Goal: Task Accomplishment & Management: Use online tool/utility

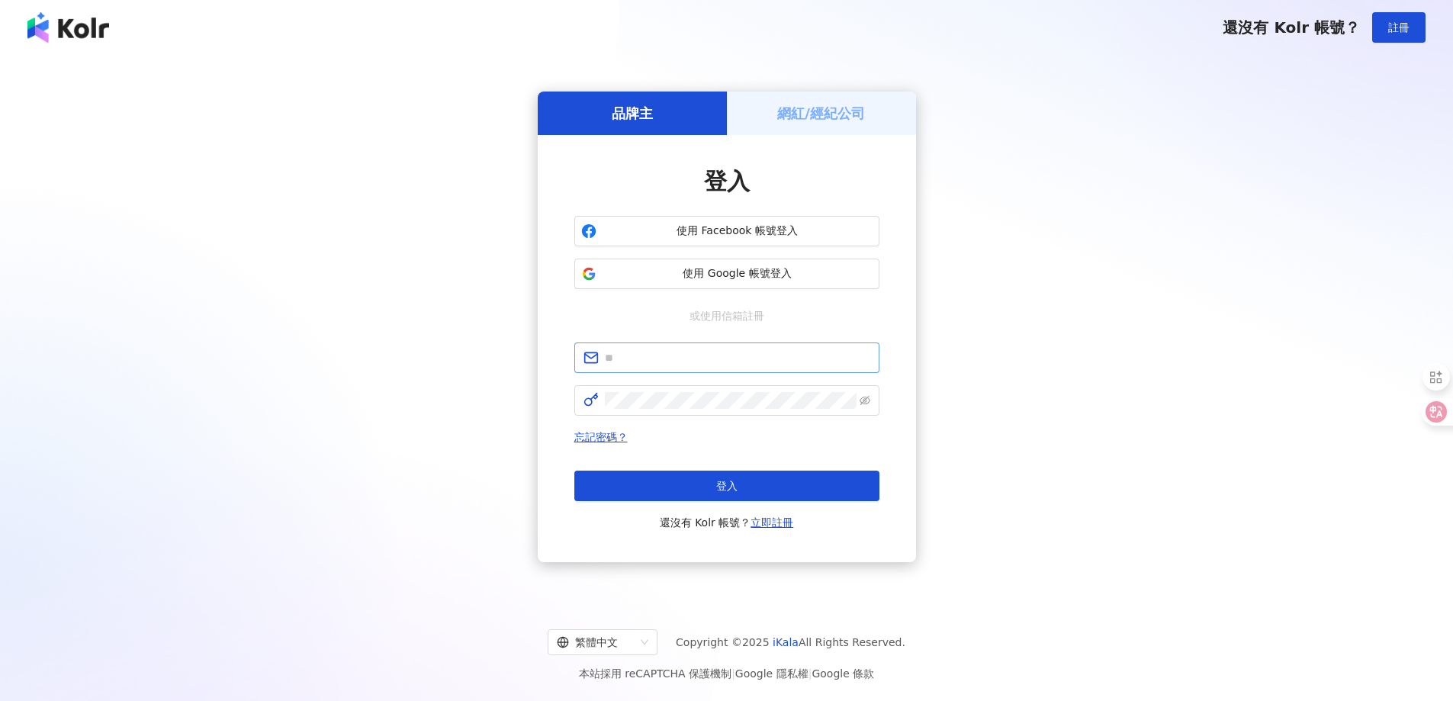
click at [645, 346] on span at bounding box center [726, 358] width 305 height 31
click at [649, 360] on input "text" at bounding box center [737, 357] width 265 height 17
type input "**********"
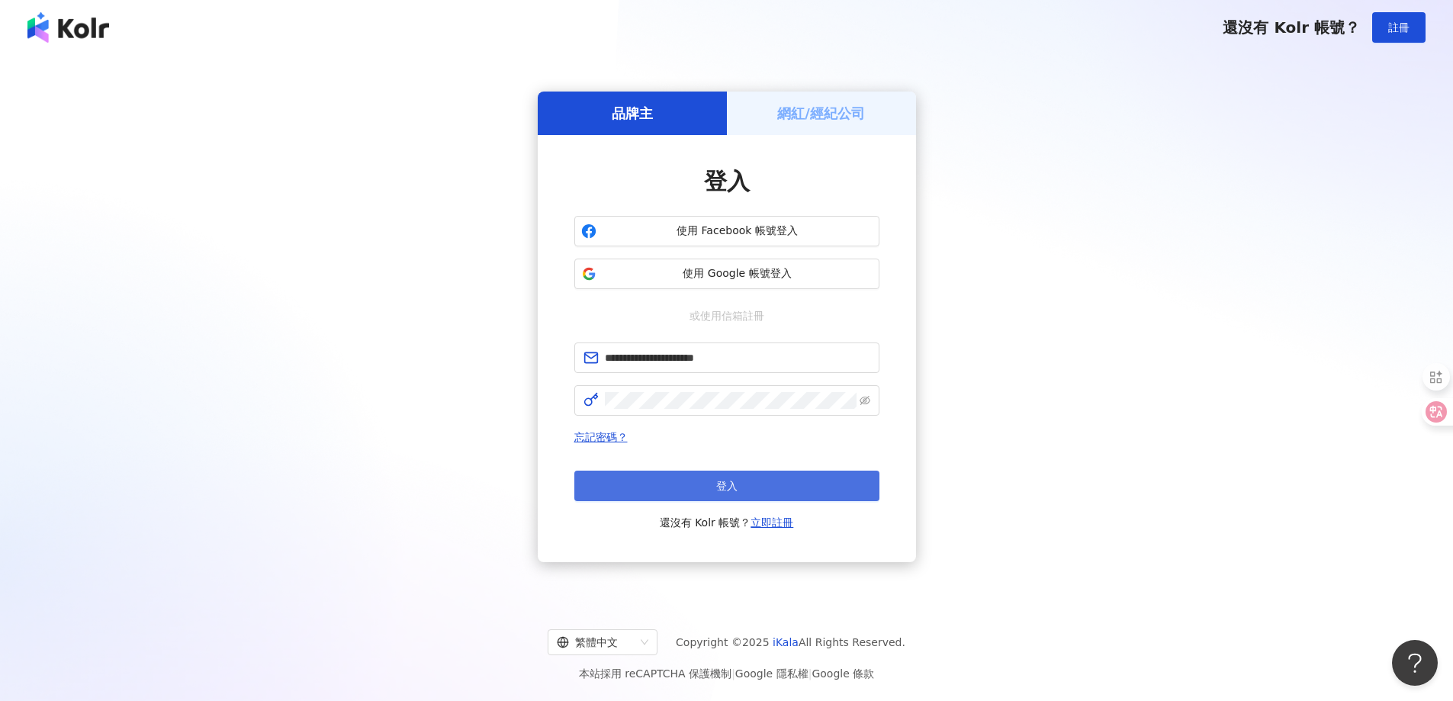
click at [700, 487] on button "登入" at bounding box center [726, 486] width 305 height 31
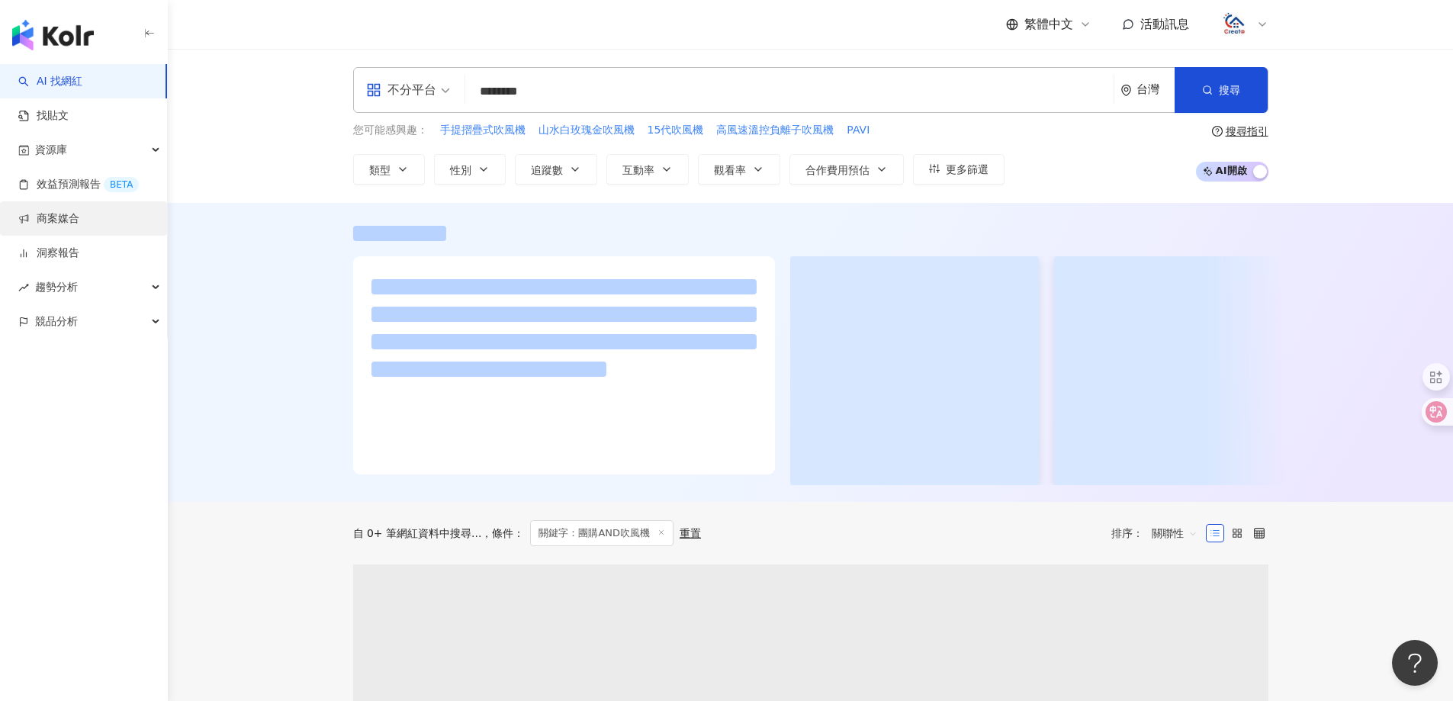
click at [49, 221] on link "商案媒合" at bounding box center [48, 218] width 61 height 15
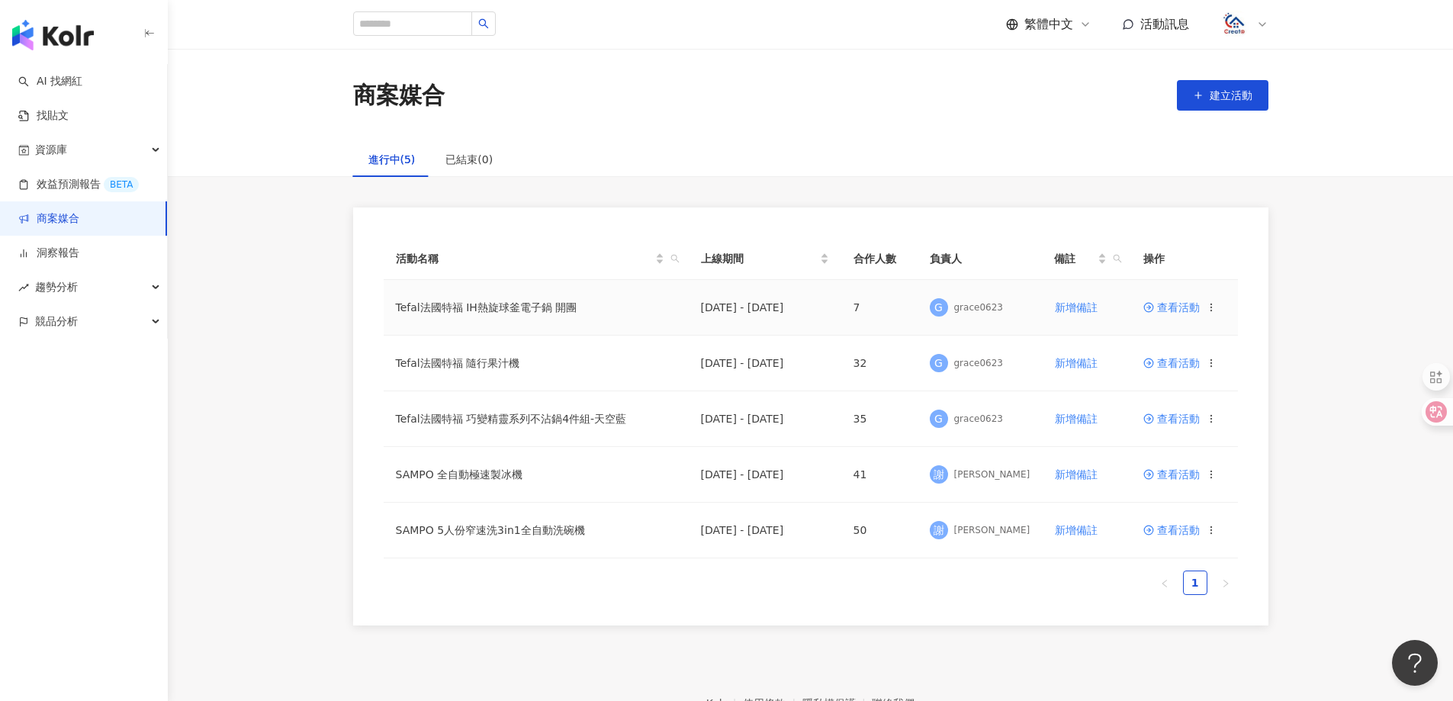
click at [1182, 311] on span "查看活動" at bounding box center [1171, 307] width 56 height 11
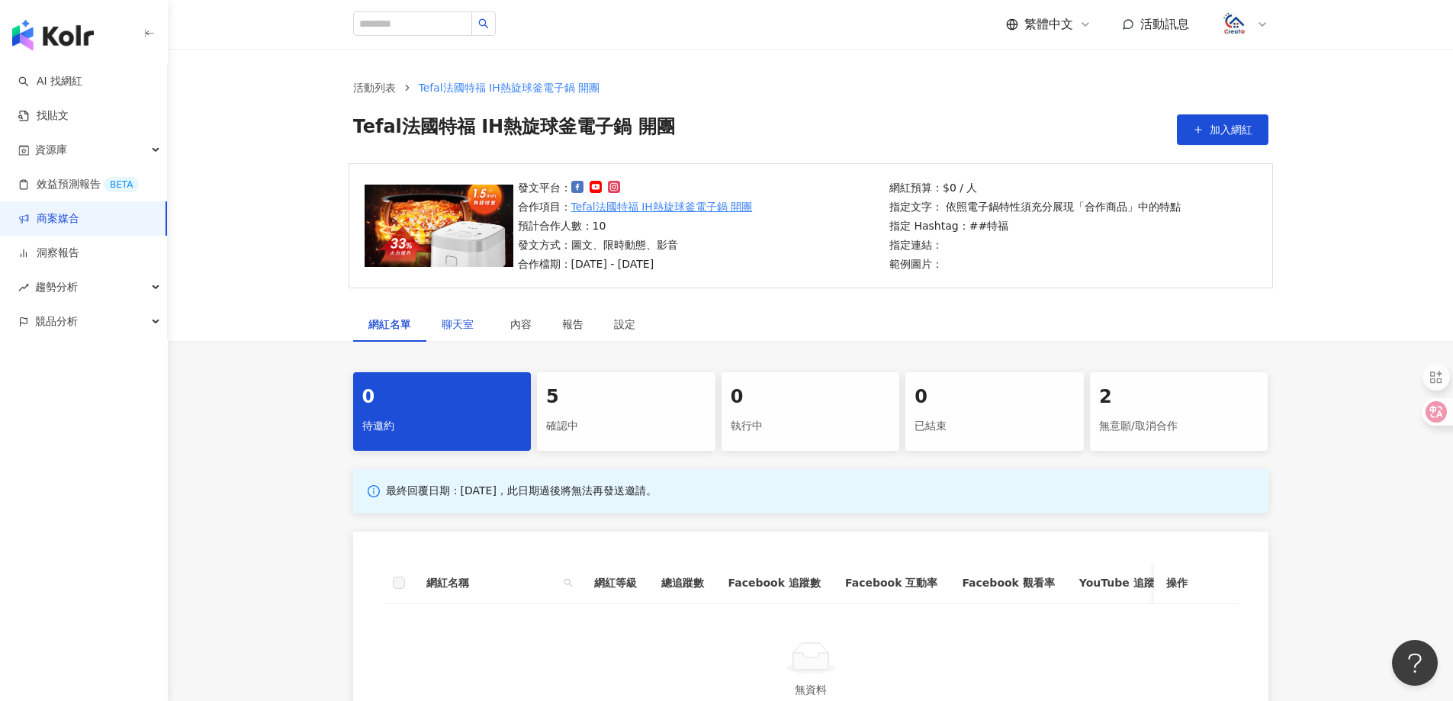
click at [462, 323] on span "聊天室" at bounding box center [461, 324] width 38 height 11
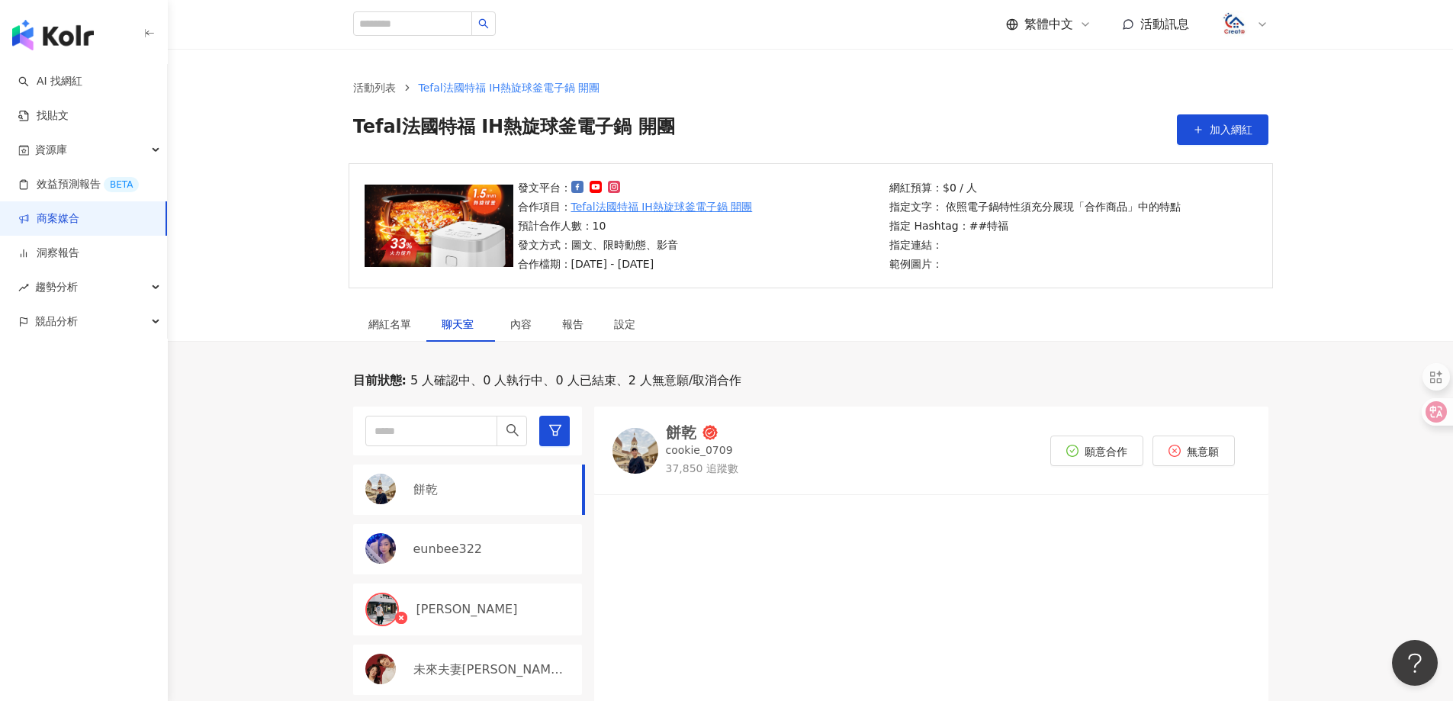
scroll to position [76, 0]
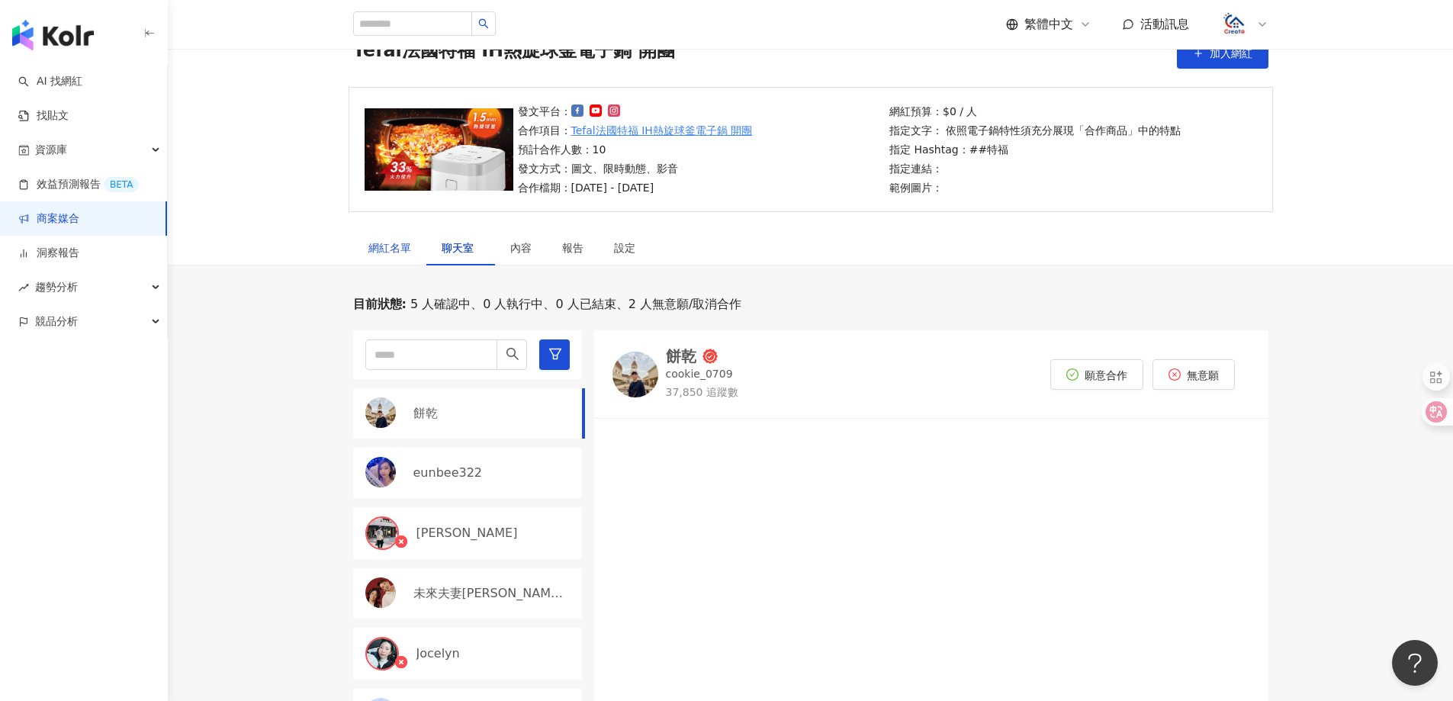
click at [403, 255] on div "網紅名單" at bounding box center [389, 248] width 43 height 17
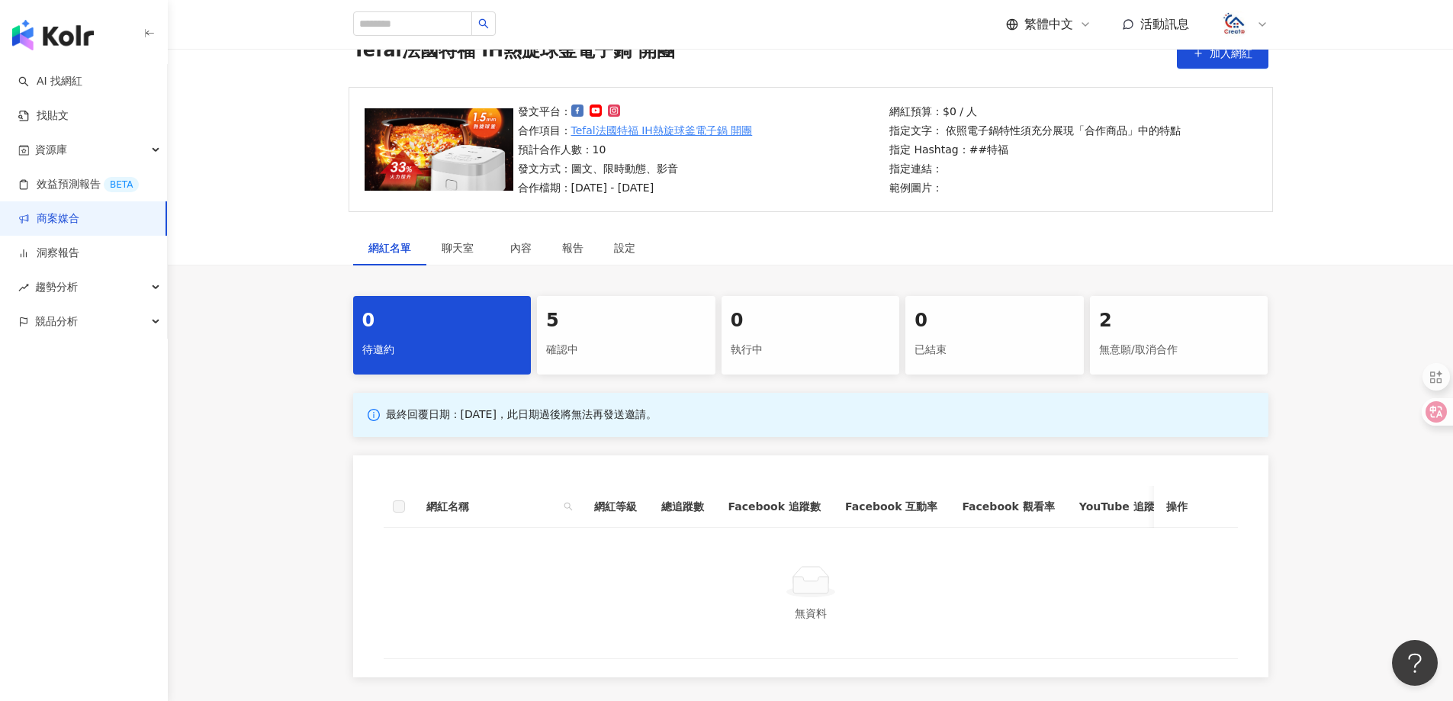
click at [572, 339] on div "確認中" at bounding box center [626, 350] width 160 height 26
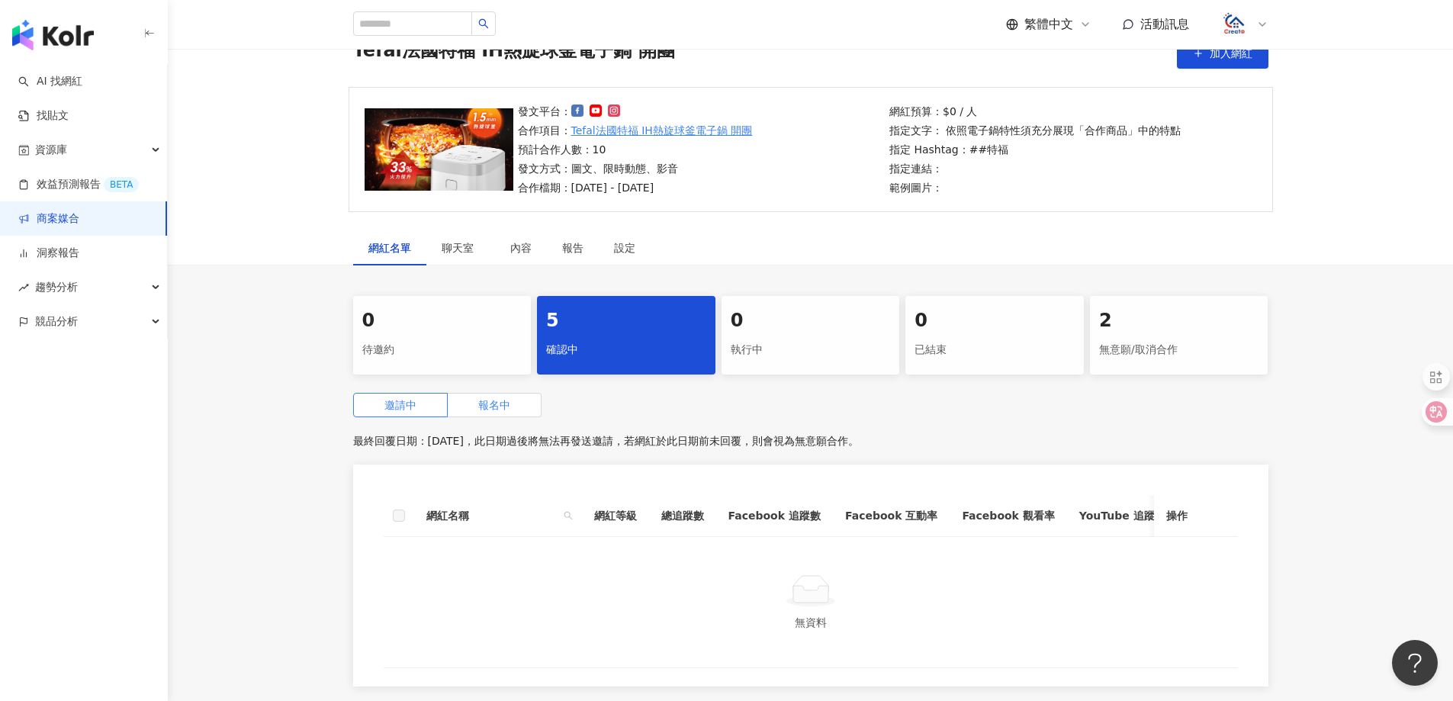
click at [495, 395] on label "報名中" at bounding box center [495, 405] width 94 height 24
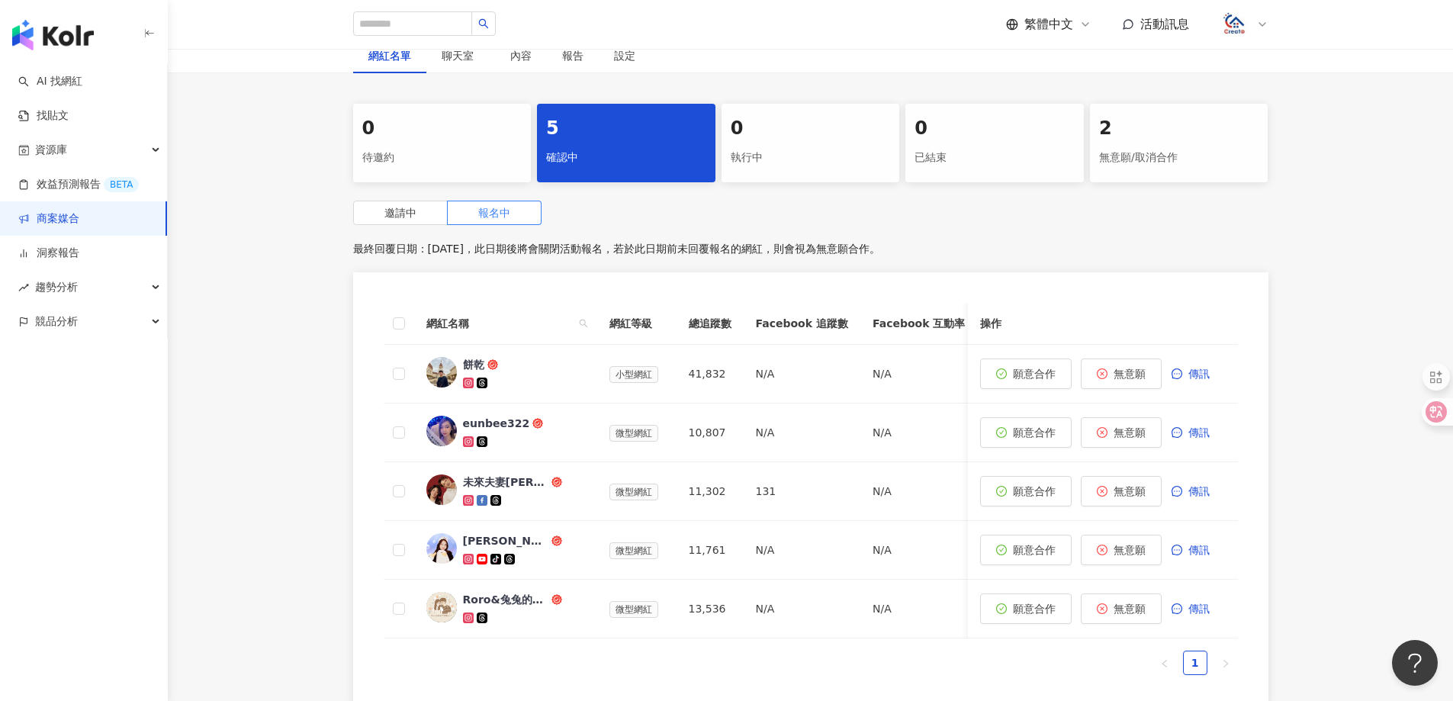
scroll to position [305, 0]
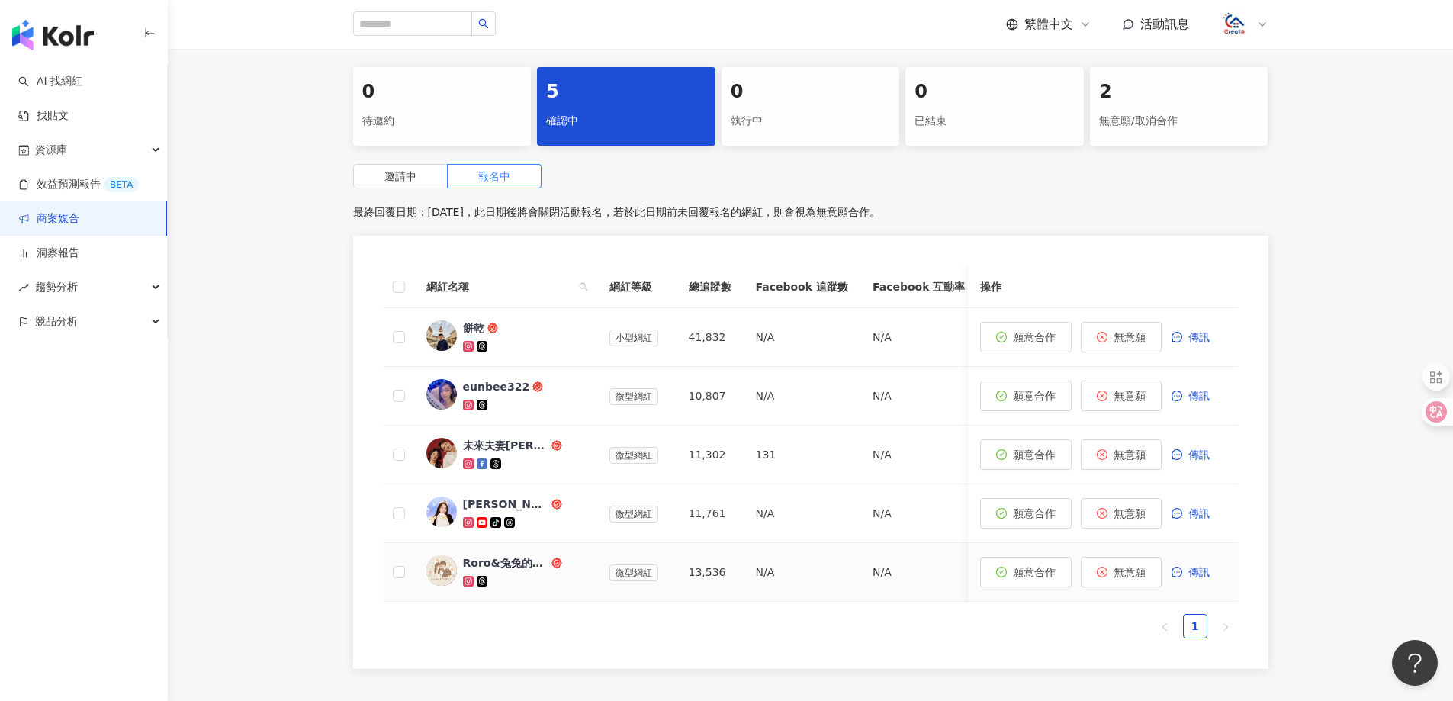
click at [504, 556] on div "Roro&兔兔的跑跳人生" at bounding box center [505, 562] width 85 height 15
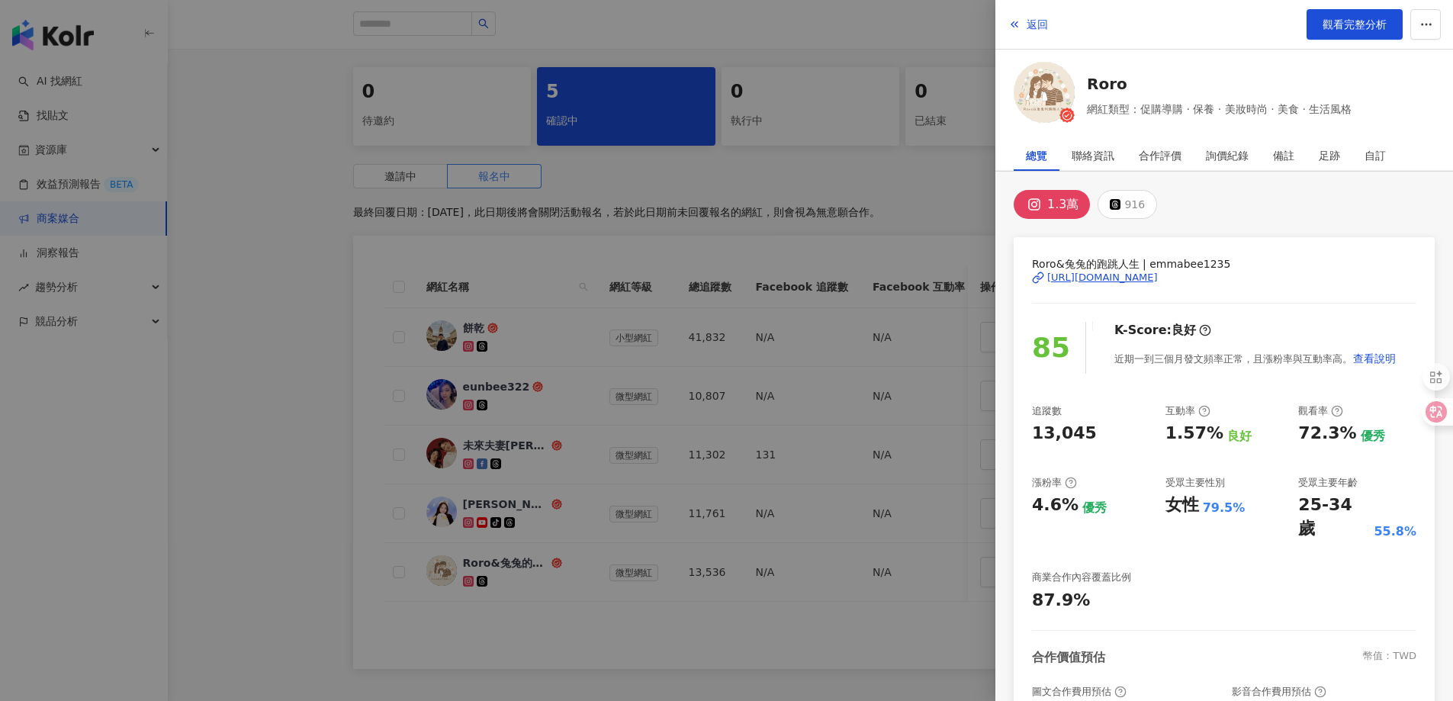
click at [1124, 271] on div "[URL][DOMAIN_NAME]" at bounding box center [1102, 278] width 111 height 14
